Goal: Book appointment/travel/reservation

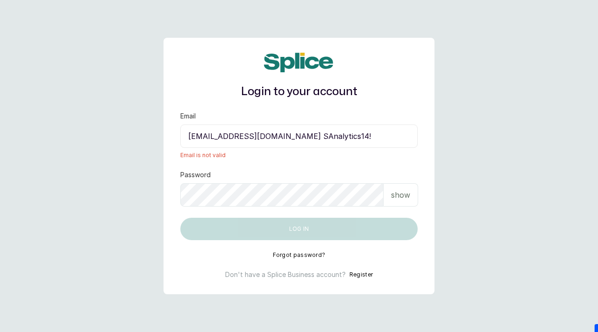
drag, startPoint x: 330, startPoint y: 138, endPoint x: 379, endPoint y: 138, distance: 49.5
click at [379, 138] on input "[EMAIL_ADDRESS][DOMAIN_NAME] SAnalytics14!" at bounding box center [298, 136] width 237 height 23
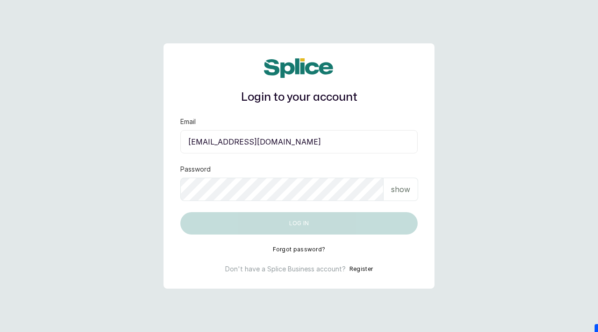
type input "[EMAIL_ADDRESS][DOMAIN_NAME]"
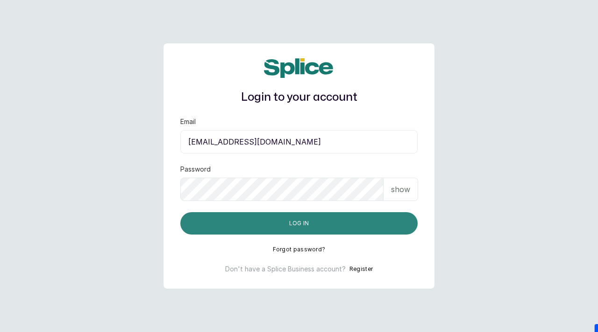
click at [299, 232] on button "Log in" at bounding box center [298, 223] width 237 height 22
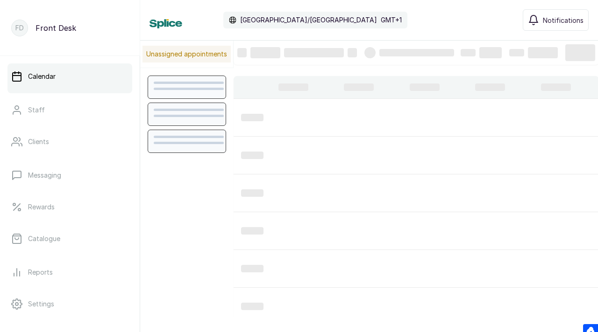
scroll to position [314, 0]
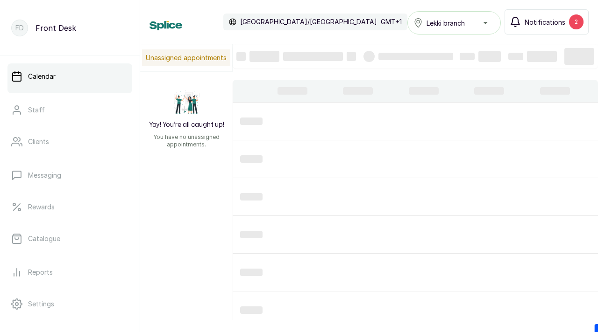
click at [548, 21] on span "Notifications" at bounding box center [544, 22] width 41 height 10
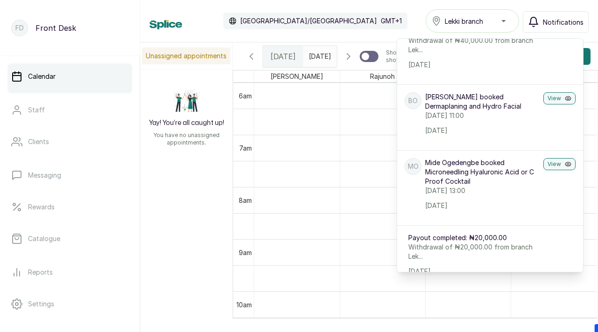
scroll to position [0, 0]
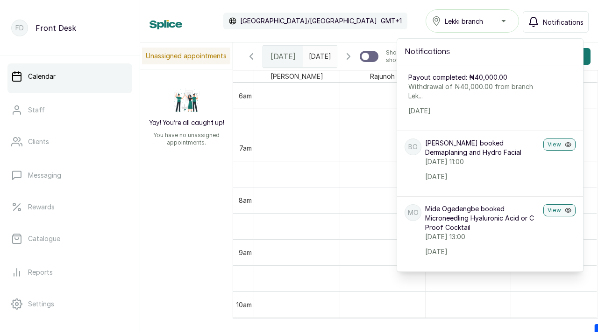
click at [389, 10] on div "Calendar [GEOGRAPHIC_DATA]/[GEOGRAPHIC_DATA] GMT+1 Lekki branch Notifications N…" at bounding box center [368, 20] width 439 height 23
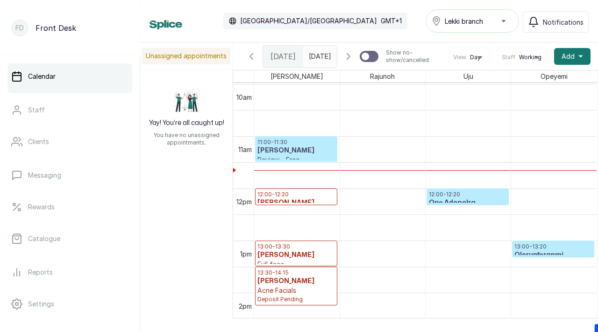
scroll to position [523, 0]
click at [322, 57] on span at bounding box center [327, 54] width 18 height 16
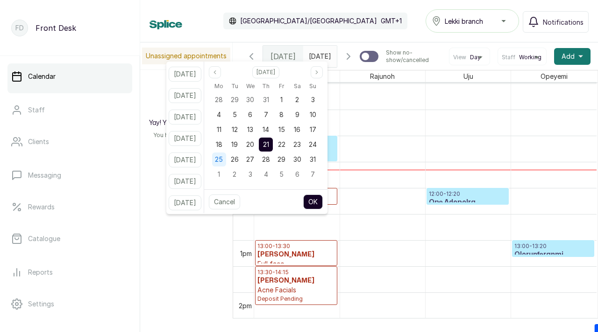
click at [223, 159] on span "25" at bounding box center [219, 160] width 8 height 8
click at [323, 200] on button "OK" at bounding box center [313, 202] width 20 height 15
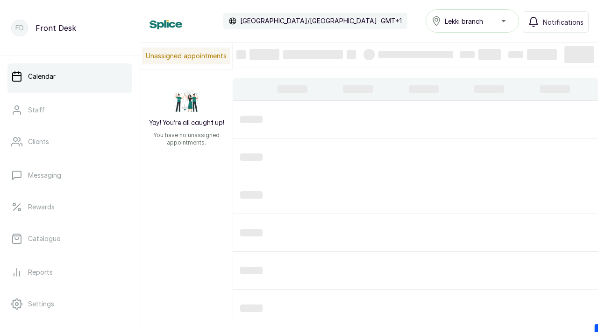
type input "[DATE]"
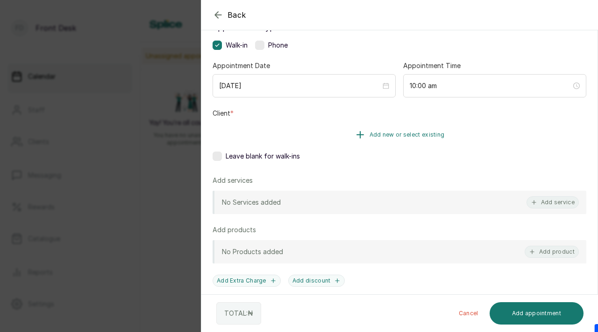
click at [431, 138] on span "Add new or select existing" at bounding box center [406, 134] width 75 height 7
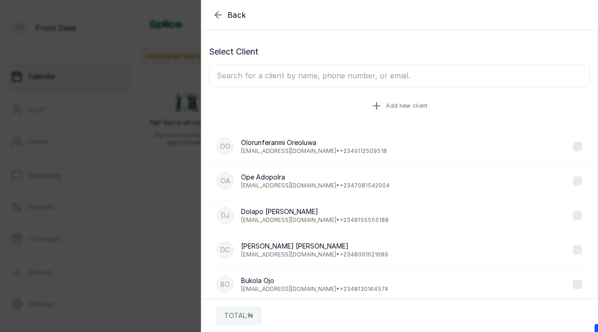
click at [389, 103] on span "Add new client" at bounding box center [407, 105] width 42 height 7
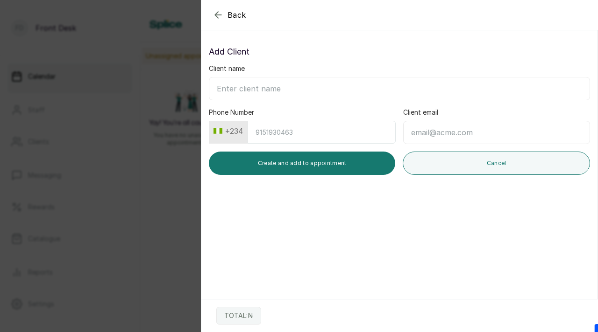
click at [346, 96] on input "Client name" at bounding box center [399, 88] width 381 height 23
paste input "[PERSON_NAME] [PERSON_NAME][EMAIL_ADDRESS][DOMAIN_NAME] 08037699475"
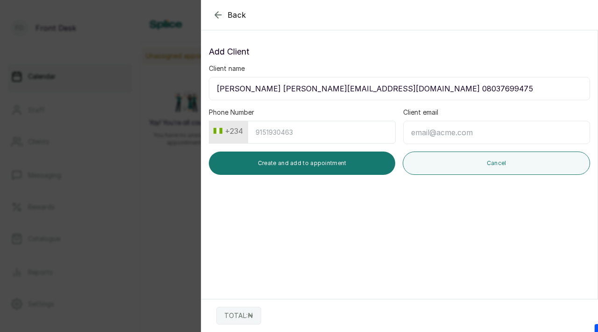
drag, startPoint x: 265, startPoint y: 90, endPoint x: 345, endPoint y: 89, distance: 79.9
click at [345, 89] on input "[PERSON_NAME] [PERSON_NAME][EMAIL_ADDRESS][DOMAIN_NAME] 08037699475" at bounding box center [399, 88] width 381 height 23
type input "[PERSON_NAME] 08037699475"
click at [460, 133] on input "Client email" at bounding box center [496, 132] width 187 height 23
paste input "[EMAIL_ADDRESS][DOMAIN_NAME]"
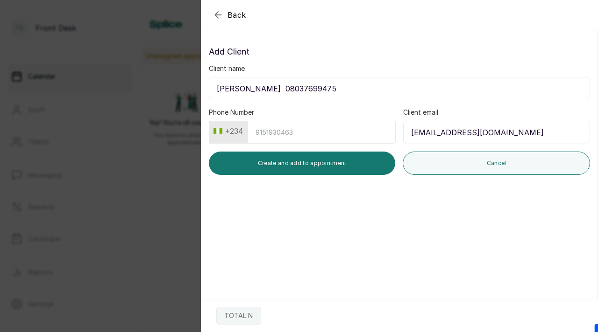
type input "[EMAIL_ADDRESS][DOMAIN_NAME]"
drag, startPoint x: 272, startPoint y: 90, endPoint x: 324, endPoint y: 90, distance: 52.3
click at [324, 90] on input "[PERSON_NAME] 08037699475" at bounding box center [399, 88] width 381 height 23
type input "[PERSON_NAME]"
click at [305, 134] on input "Phone Number" at bounding box center [321, 132] width 148 height 23
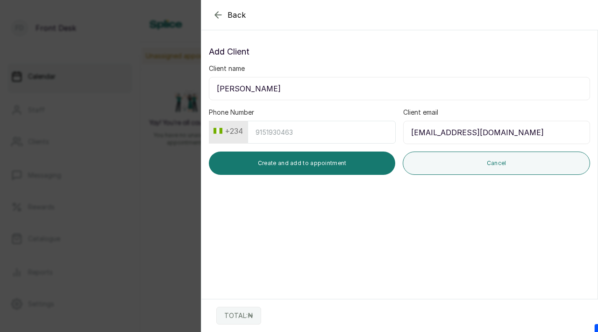
paste input "8037699475"
type input "8037699475"
click at [323, 177] on div "Add Client Client name [PERSON_NAME] Phone Number [PHONE_NUMBER] Client email […" at bounding box center [399, 110] width 396 height 145
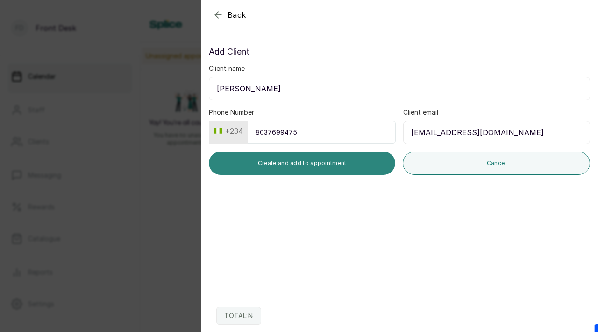
click at [323, 172] on button "Create and add to appointment" at bounding box center [302, 163] width 186 height 23
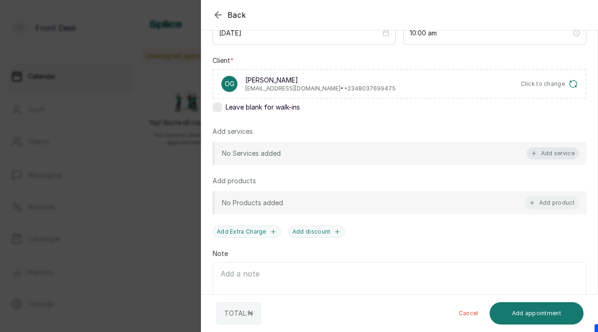
click at [546, 156] on button "Add service" at bounding box center [552, 154] width 52 height 12
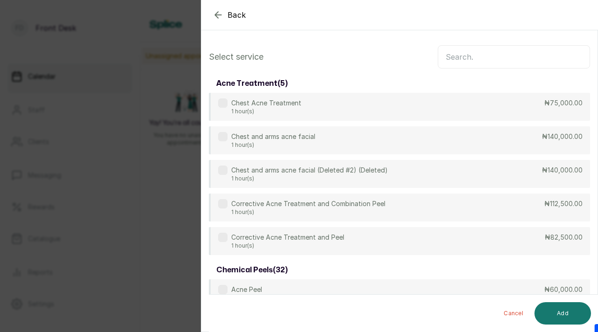
click at [514, 62] on input "text" at bounding box center [514, 56] width 152 height 23
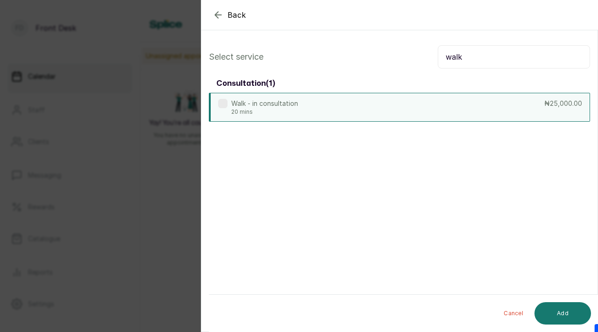
type input "walk"
click at [223, 102] on label at bounding box center [222, 103] width 9 height 9
click at [565, 312] on button "Add" at bounding box center [562, 314] width 57 height 22
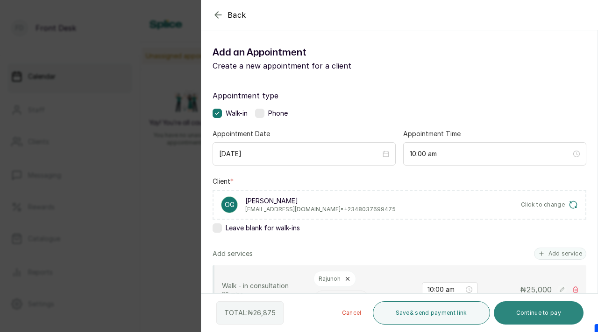
click at [535, 311] on button "Continue to pay" at bounding box center [539, 313] width 90 height 23
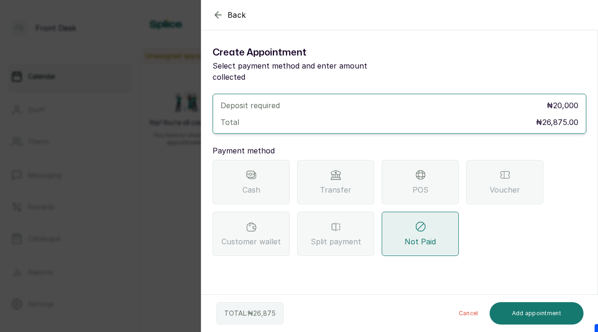
click at [340, 170] on icon at bounding box center [335, 175] width 11 height 11
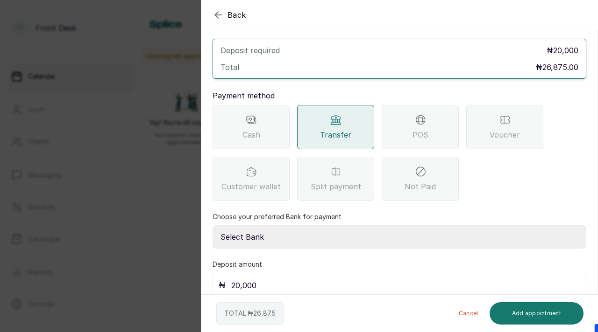
click at [316, 230] on select "Select Bank [PERSON_NAME] Fairmoney Microfinance Bank SKN ANALYTICS MED AESTH. …" at bounding box center [399, 237] width 374 height 23
select select "43272bc0-21c6-4b19-b9fb-c2093b8603c2"
click at [212, 226] on select "Select Bank [PERSON_NAME] Fairmoney Microfinance Bank SKN ANALYTICS MED AESTH. …" at bounding box center [399, 237] width 374 height 23
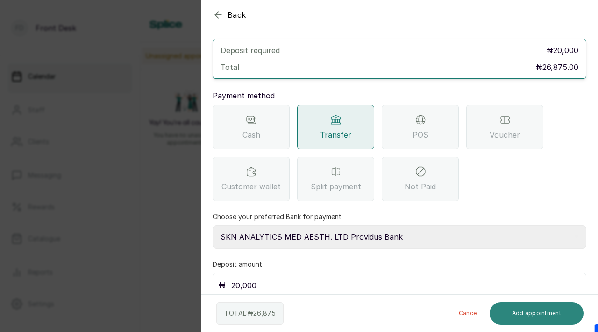
click at [516, 307] on button "Add appointment" at bounding box center [536, 314] width 94 height 22
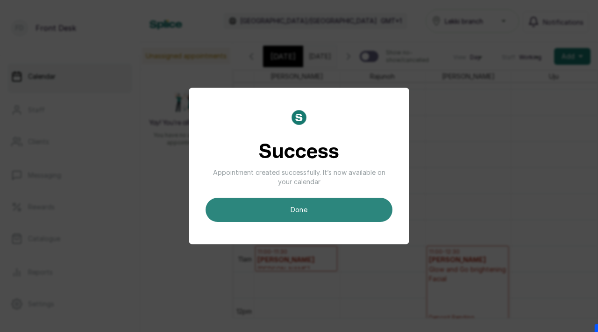
click at [291, 216] on button "done" at bounding box center [298, 210] width 187 height 24
